Goal: Information Seeking & Learning: Check status

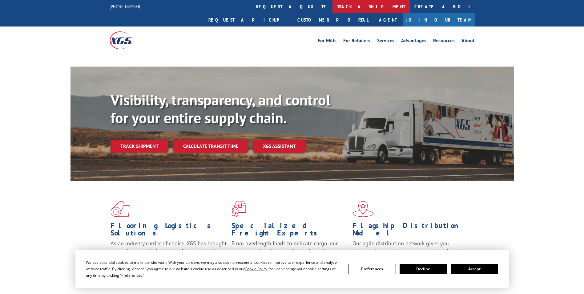
click at [333, 7] on link "track a shipment" at bounding box center [371, 6] width 77 height 13
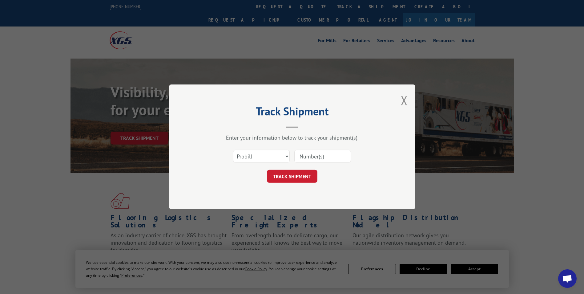
click at [289, 156] on select "Select category... Probill BOL PO" at bounding box center [261, 156] width 57 height 13
select select "bol"
click at [233, 150] on select "Select category... Probill BOL PO" at bounding box center [261, 156] width 57 height 13
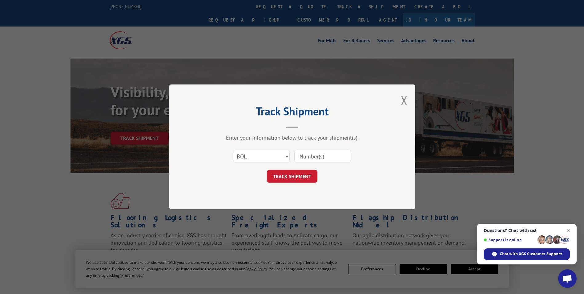
click at [324, 154] on input at bounding box center [322, 156] width 57 height 13
drag, startPoint x: 331, startPoint y: 160, endPoint x: 328, endPoint y: 158, distance: 4.1
paste input "5562580"
type input "5562580"
click at [301, 174] on button "TRACK SHIPMENT" at bounding box center [292, 176] width 51 height 13
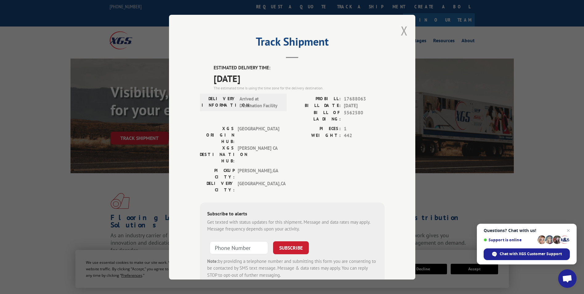
click at [402, 31] on button "Close modal" at bounding box center [404, 30] width 7 height 16
